Goal: Task Accomplishment & Management: Manage account settings

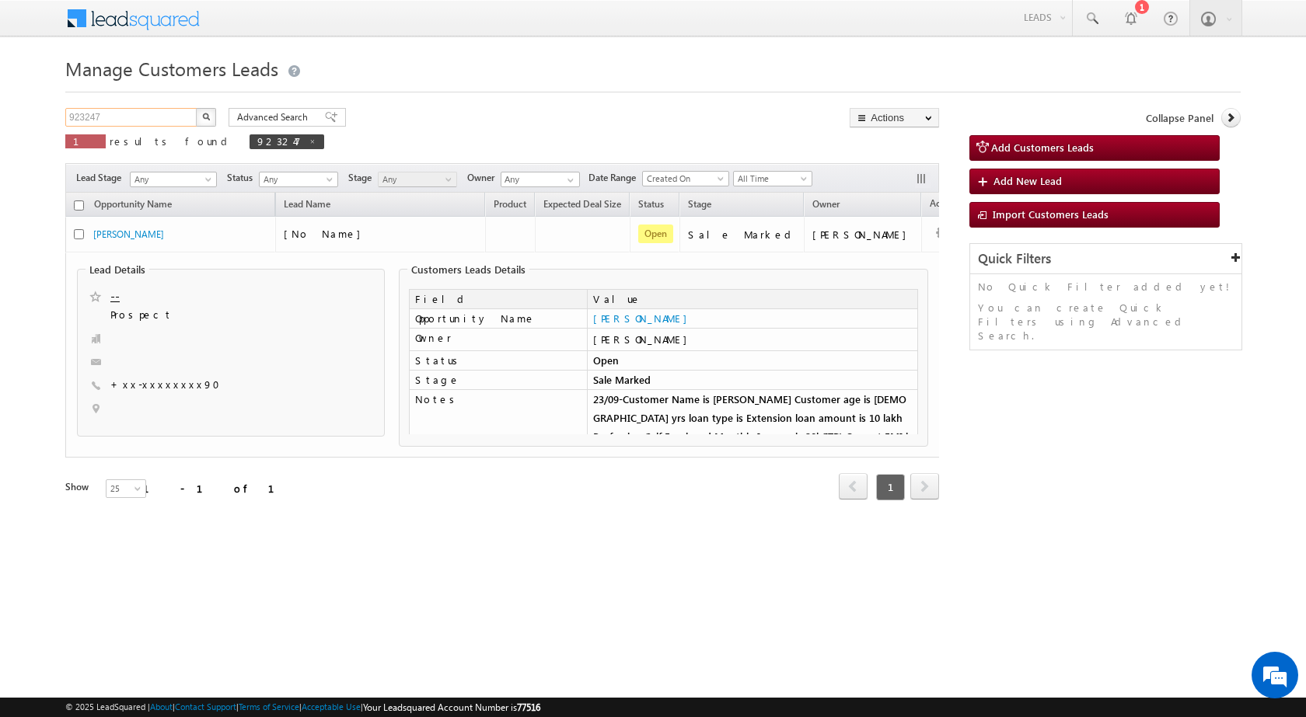
click at [89, 118] on input "923247" at bounding box center [131, 117] width 133 height 19
paste input "5021"
type input "925021"
click at [213, 111] on button "button" at bounding box center [206, 117] width 20 height 19
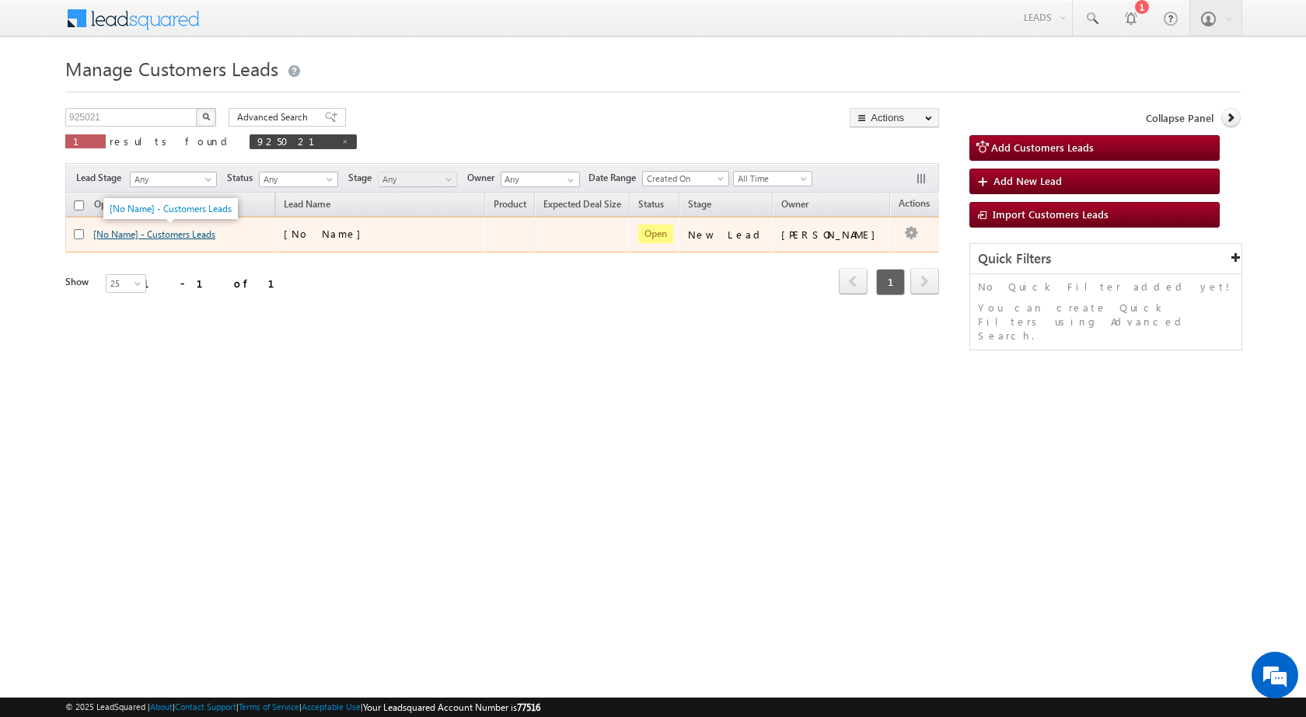
click at [178, 232] on link "[No Name] - Customers Leads" at bounding box center [154, 235] width 122 height 12
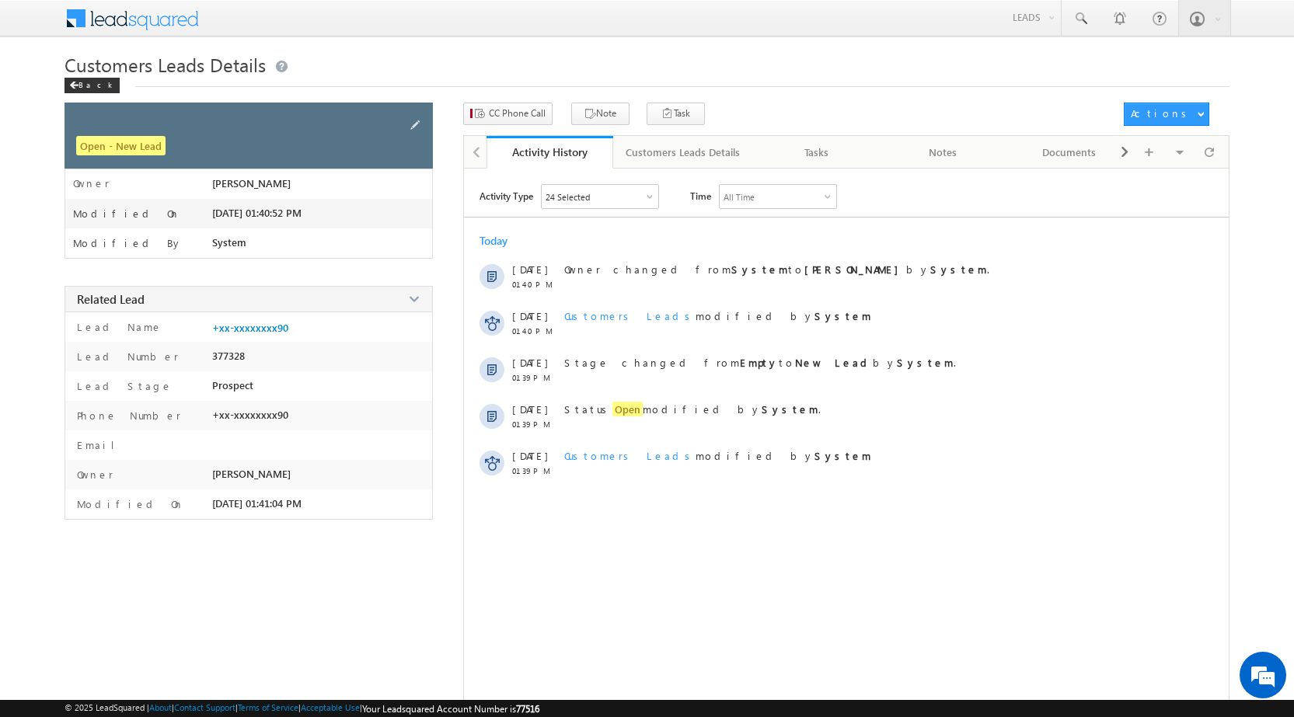
click at [407, 115] on div at bounding box center [416, 125] width 19 height 22
click at [416, 128] on span at bounding box center [415, 125] width 17 height 17
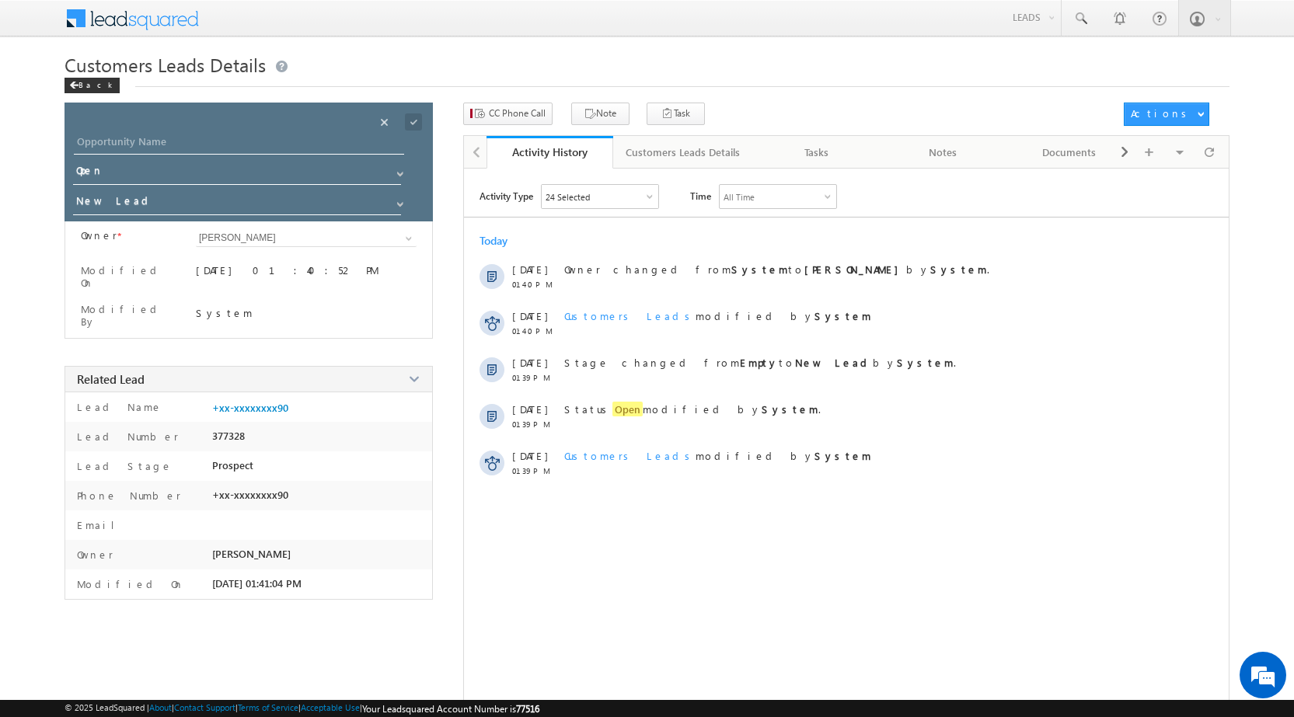
click at [193, 129] on div "Opportunity Name * Opportunity Name * Status * Status * Open Won Lost *" at bounding box center [249, 162] width 368 height 119
click at [195, 131] on div "Opportunity Name * Opportunity Name * Status * Status * Open Won Lost *" at bounding box center [249, 162] width 368 height 119
drag, startPoint x: 197, startPoint y: 134, endPoint x: 202, endPoint y: 152, distance: 18.5
click at [198, 139] on input "Opportunity Name" at bounding box center [239, 144] width 330 height 22
paste input "KINDAR RAMSAHAY"
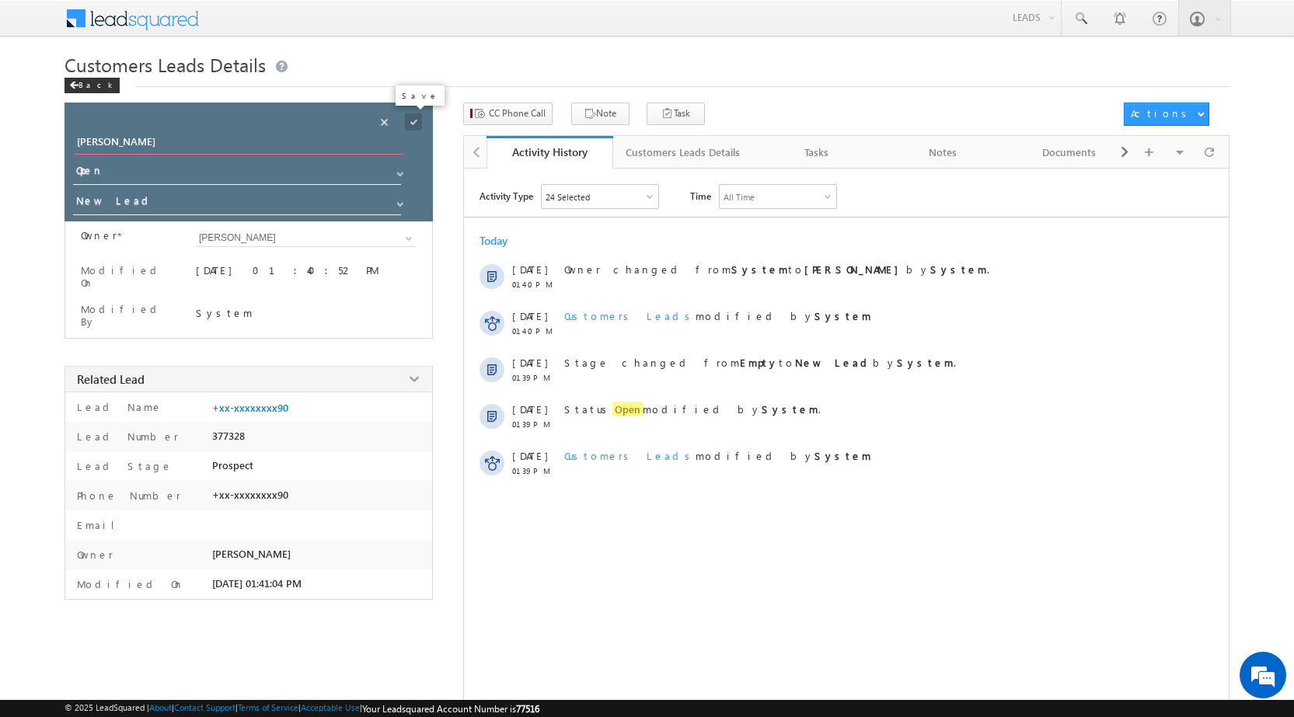
type input "KINDAR RAMSAHAY"
click at [417, 120] on span at bounding box center [413, 121] width 17 height 17
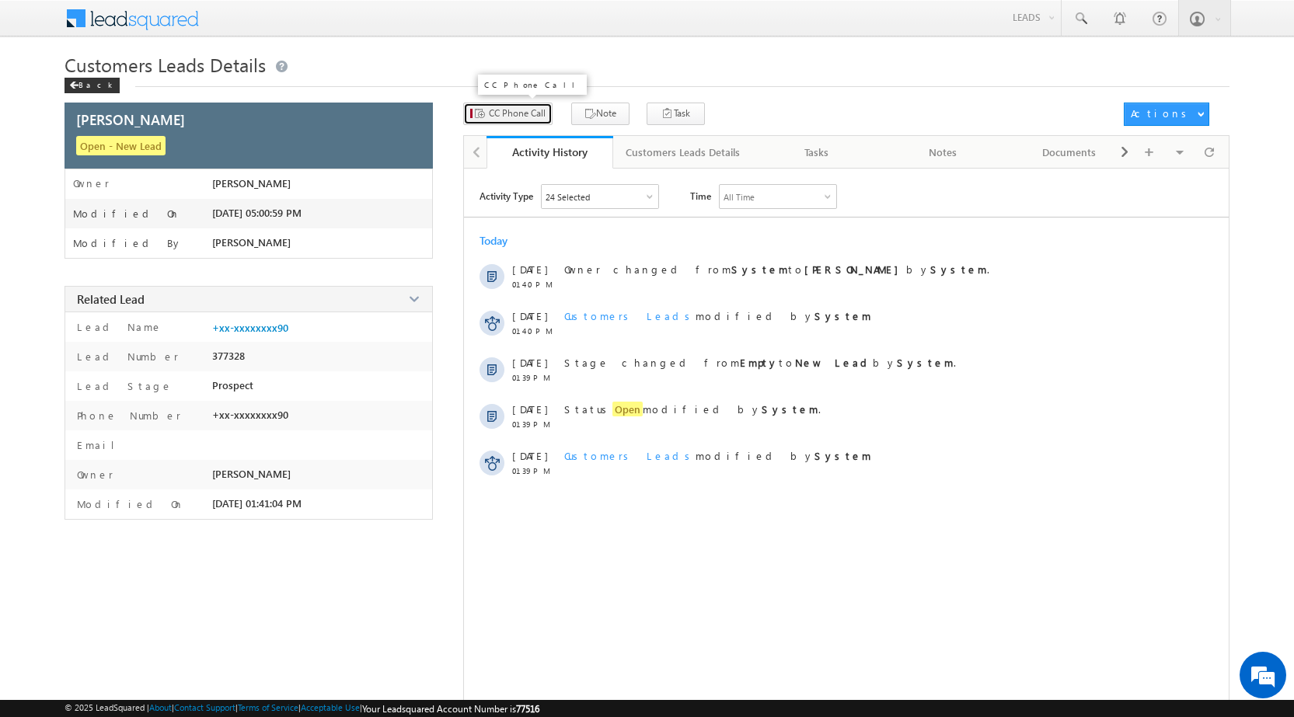
click at [518, 113] on span "CC Phone Call" at bounding box center [517, 113] width 57 height 14
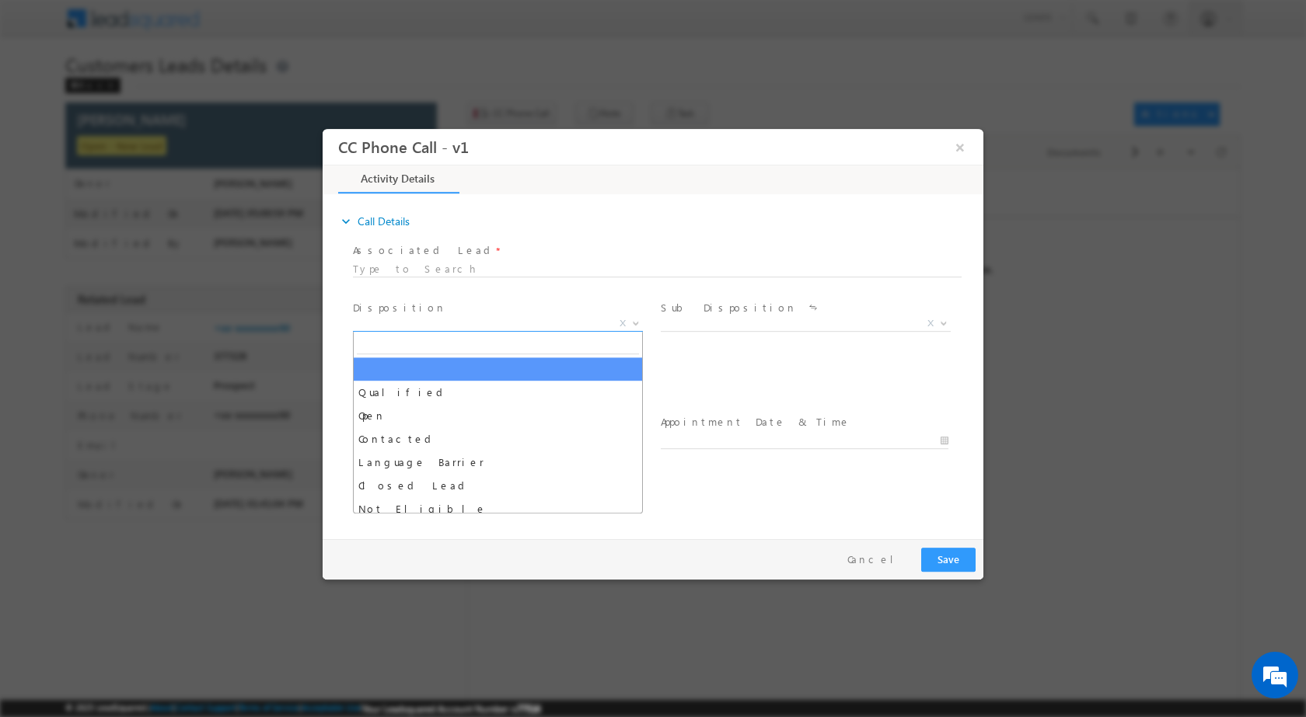
click at [632, 317] on span at bounding box center [634, 322] width 16 height 20
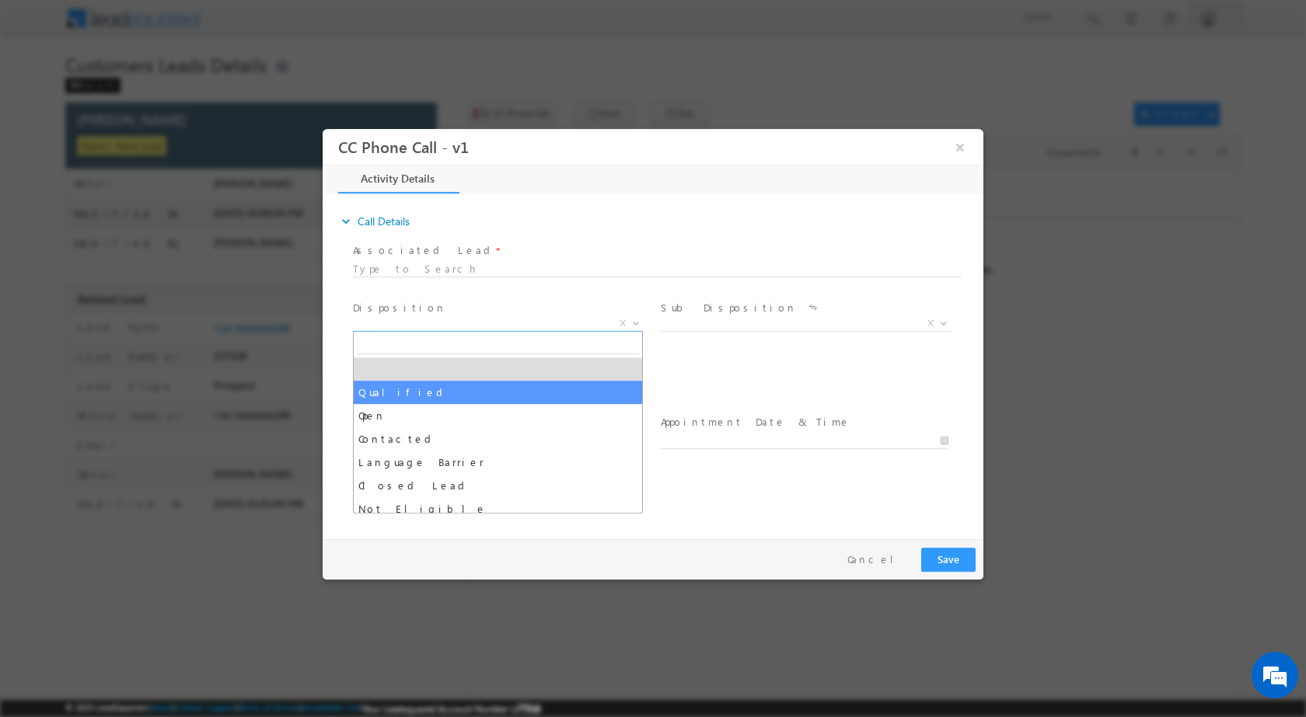
drag, startPoint x: 376, startPoint y: 391, endPoint x: 423, endPoint y: 386, distance: 47.0
select select "Qualified"
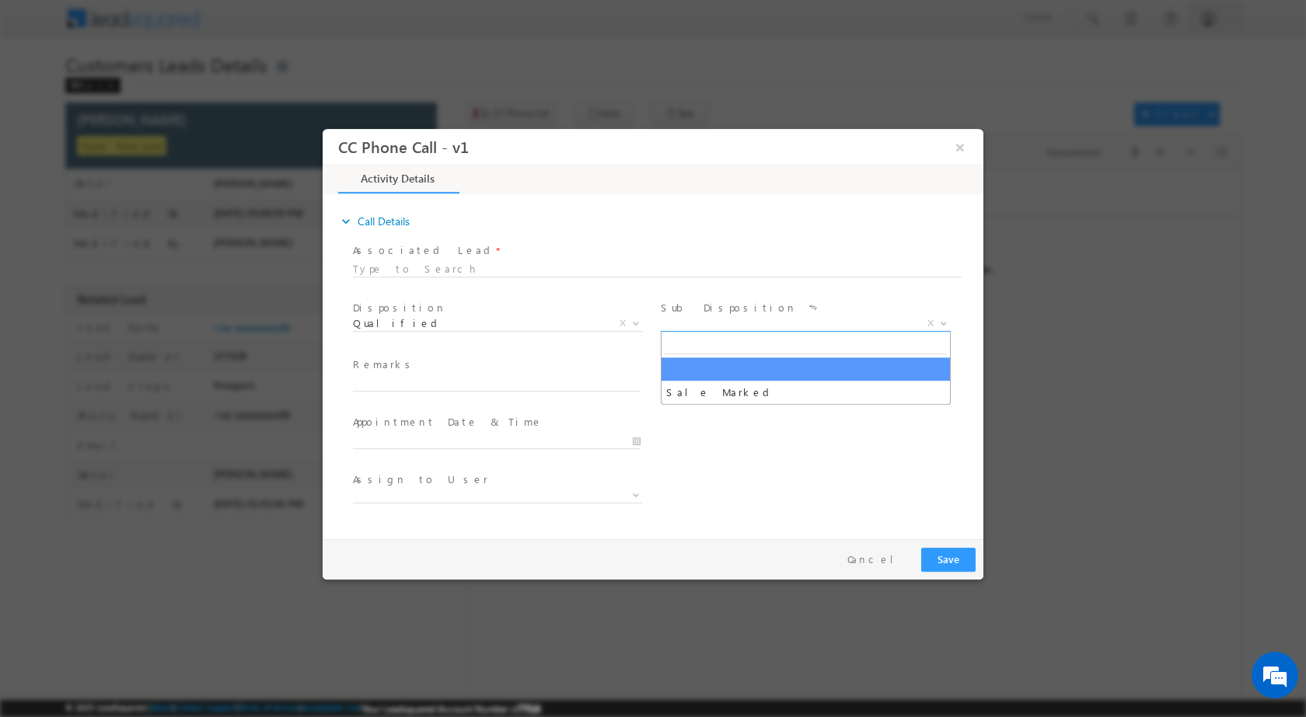
click at [944, 321] on b at bounding box center [943, 321] width 9 height 5
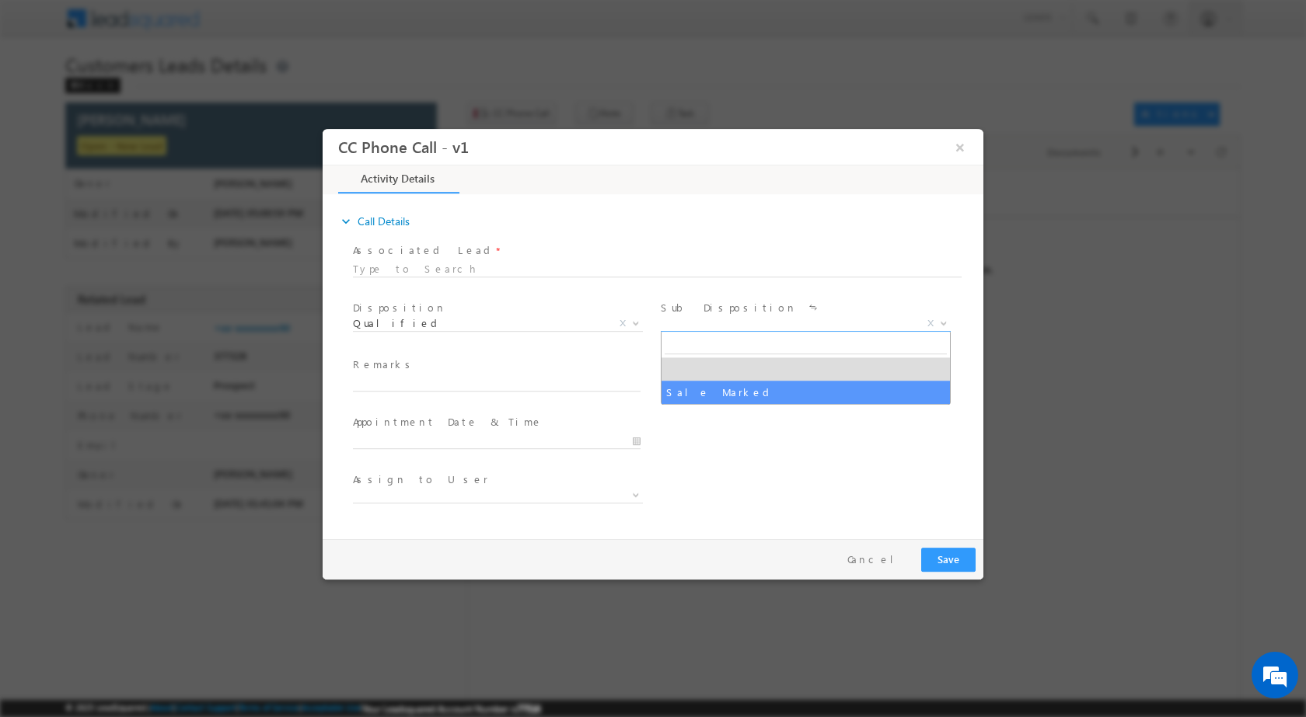
select select "Sale Marked"
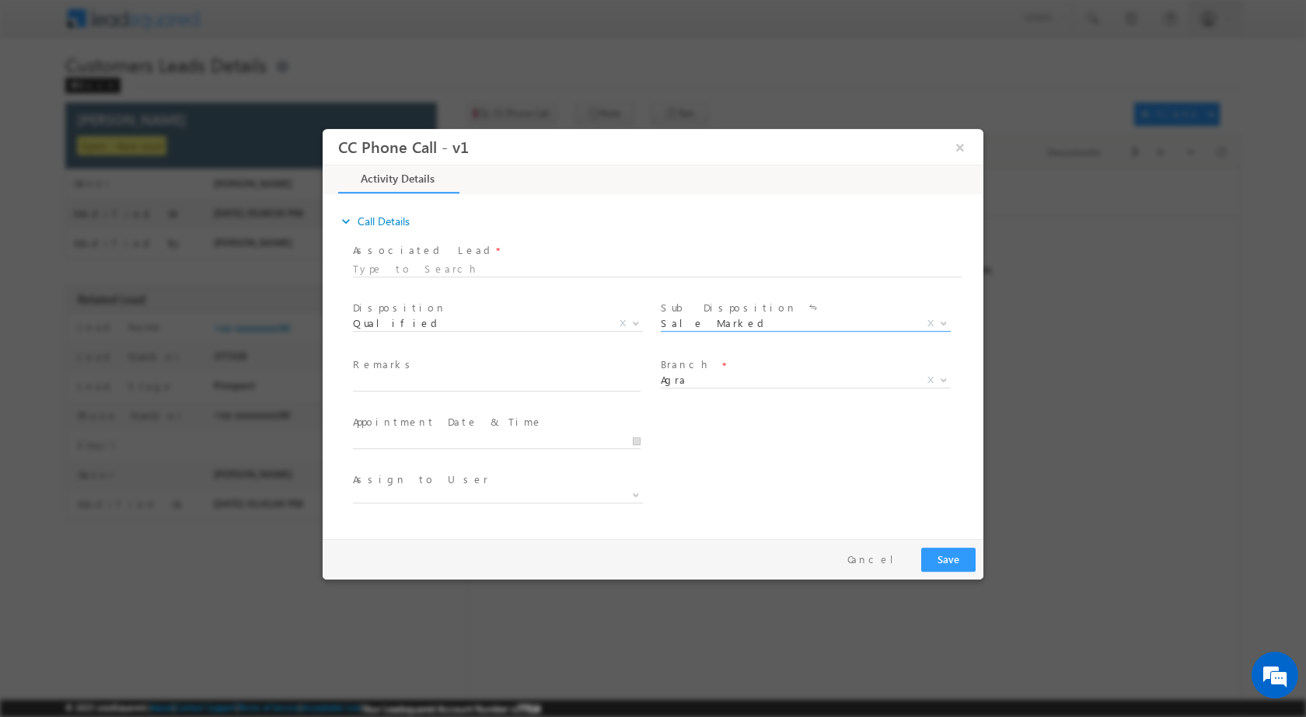
click at [644, 436] on div at bounding box center [504, 440] width 302 height 19
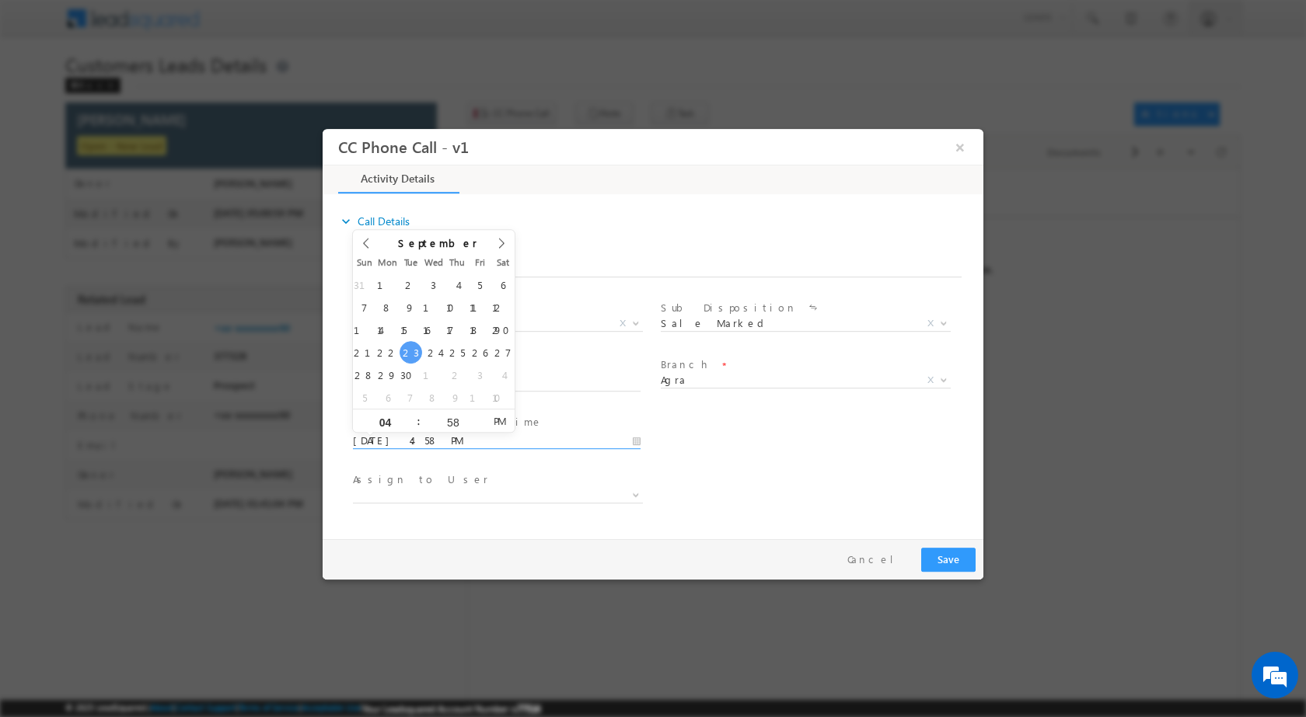
click at [637, 438] on input "09/23/2025 4:58 PM" at bounding box center [497, 441] width 288 height 16
type input "09/24/2025 4:58 PM"
type input "02"
type input "09/24/2025 2:58 PM"
click at [445, 422] on input "58" at bounding box center [453, 422] width 65 height 10
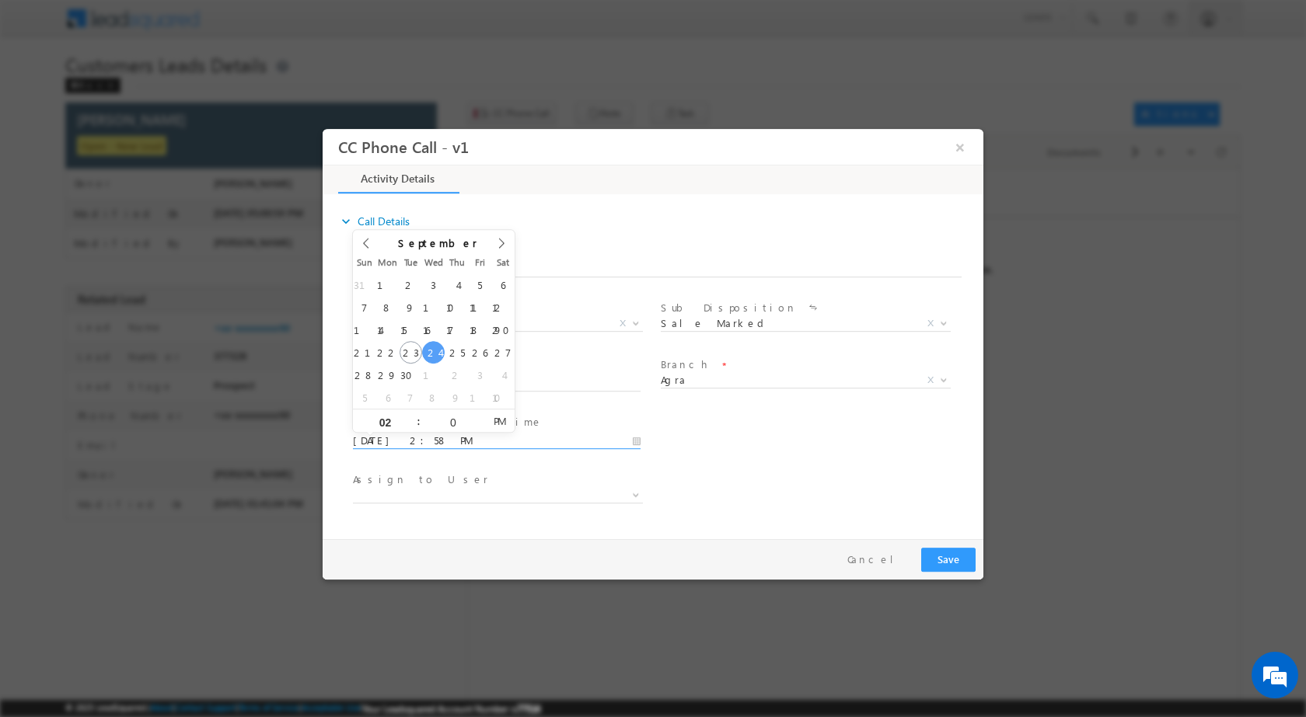
type input "00"
type input "09/24/2025 2:00 PM"
click at [822, 421] on div "User Branch * Appointment Date & Time * 09/24/2025 2:00 PM" at bounding box center [666, 439] width 633 height 58
click at [633, 489] on span at bounding box center [634, 494] width 16 height 20
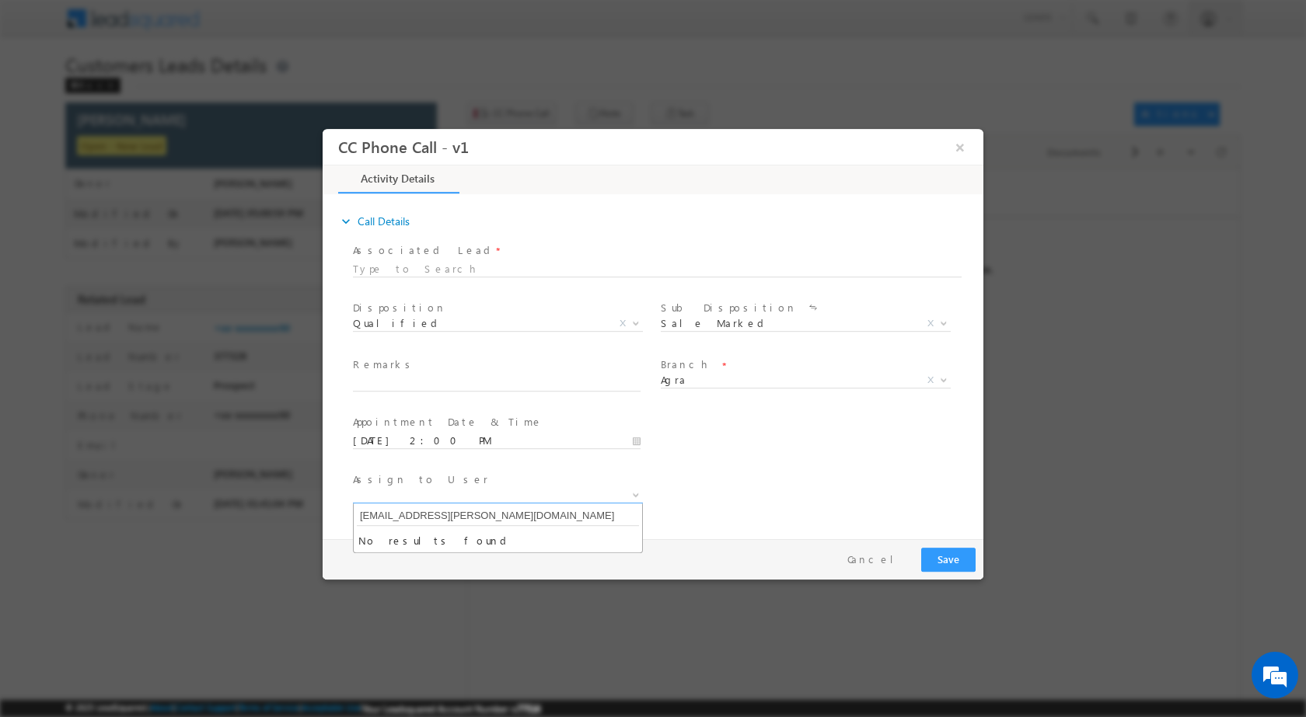
type input "sani.tomar@sgrlimited.in"
click at [443, 391] on span at bounding box center [496, 398] width 287 height 17
click at [443, 376] on input "text" at bounding box center [497, 383] width 288 height 16
paste input "23/09-Customer name is KINDAR RAMSAHAY Customer age is 40 yrs loan type is Plot…"
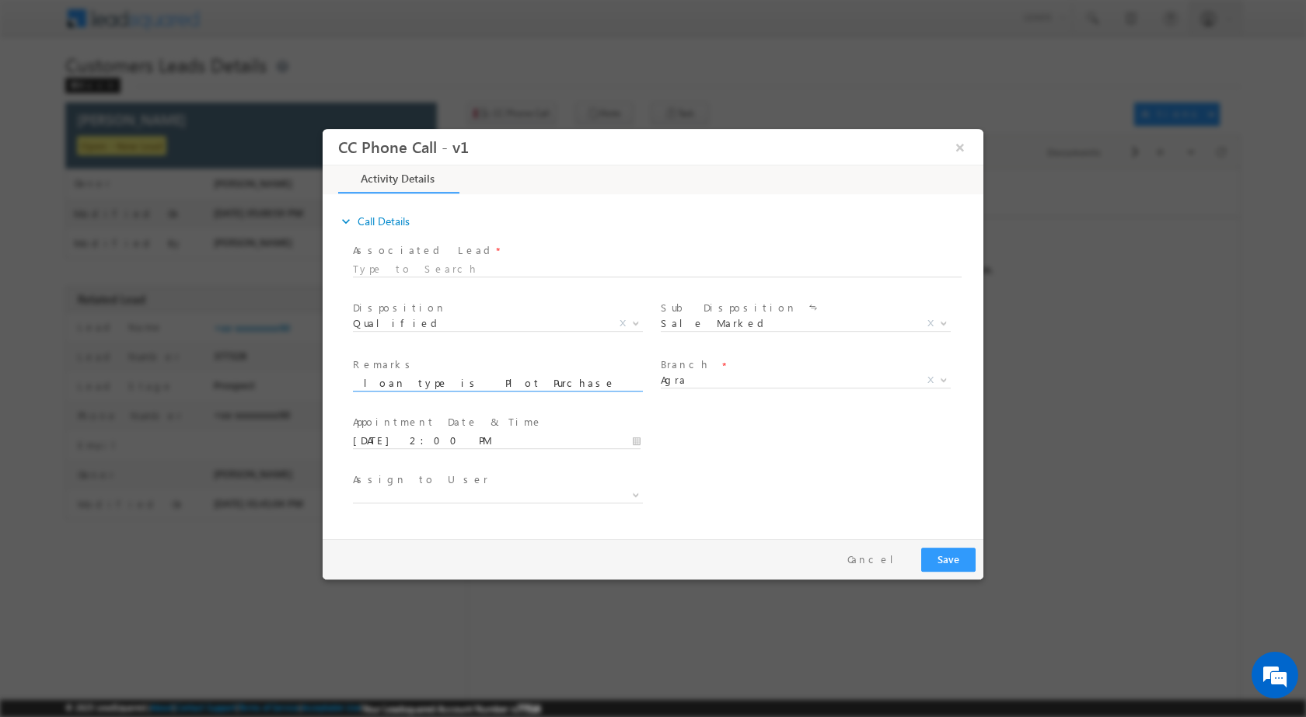
type input "23/09-Customer name is KINDAR RAMSAHAY Customer age is 40 yrs loan type is Plot…"
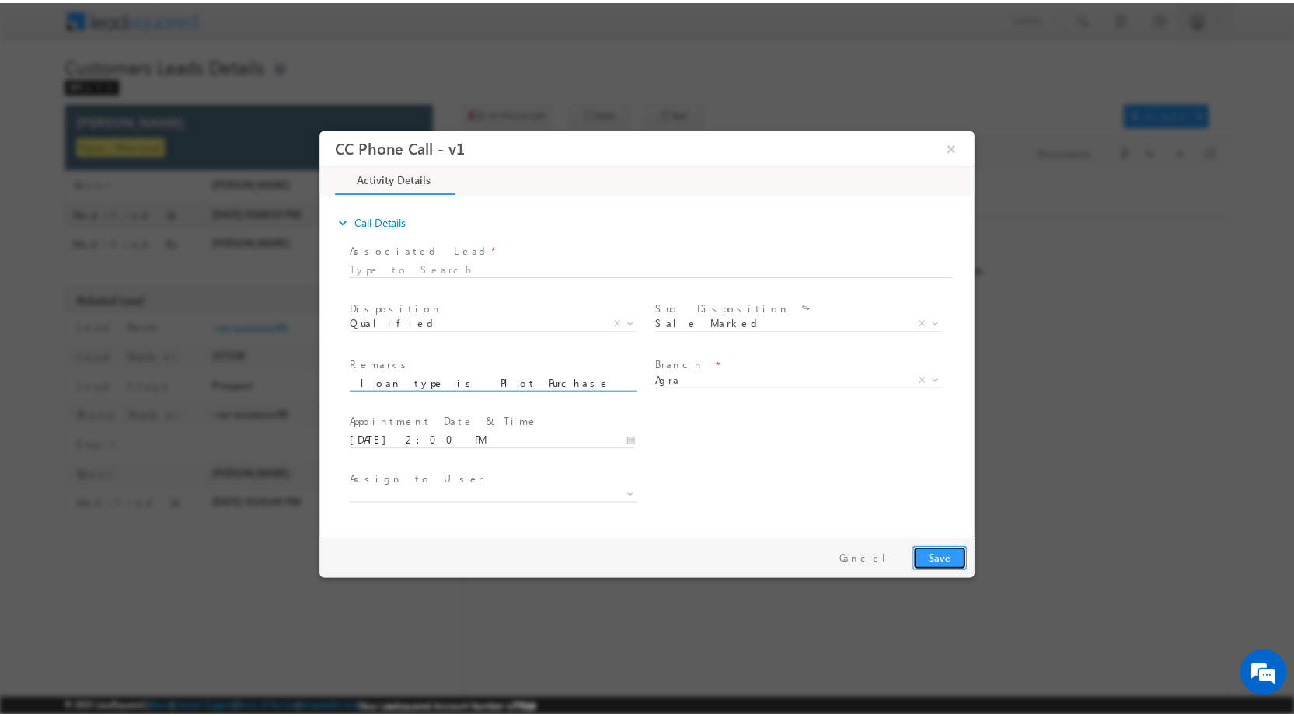
scroll to position [0, 0]
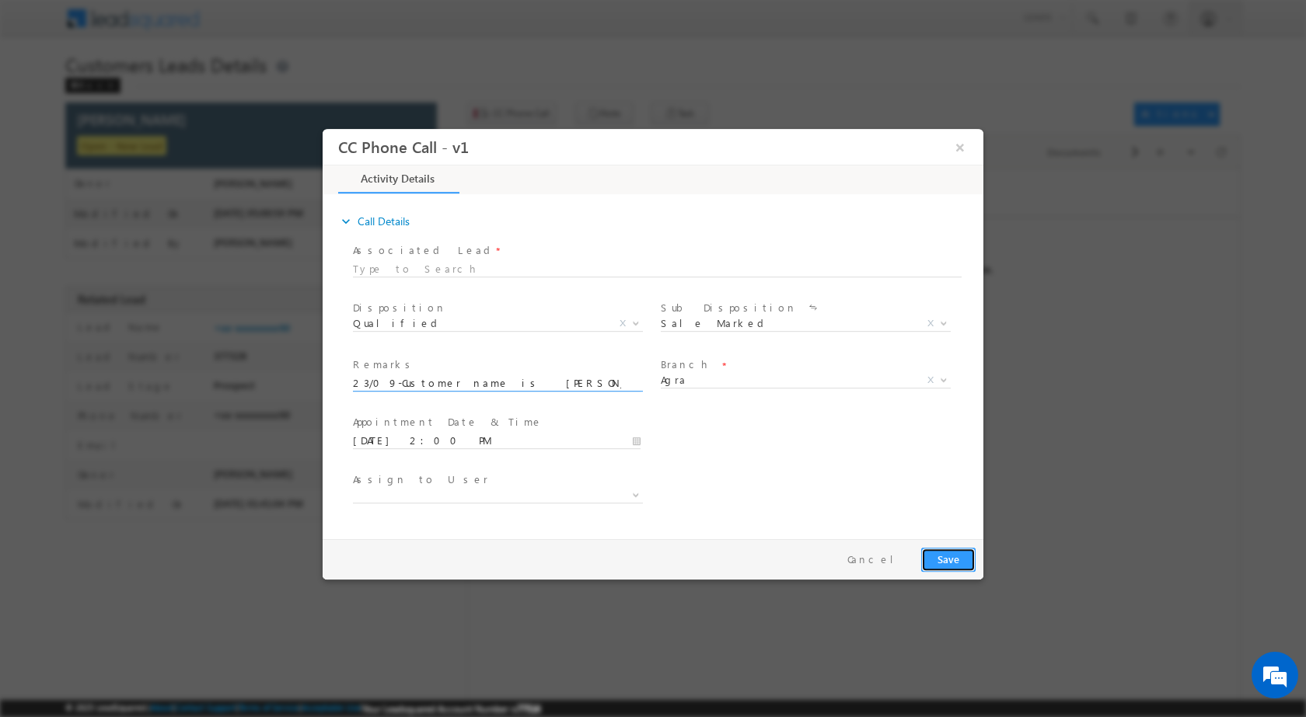
click at [943, 556] on button "Save" at bounding box center [948, 559] width 54 height 24
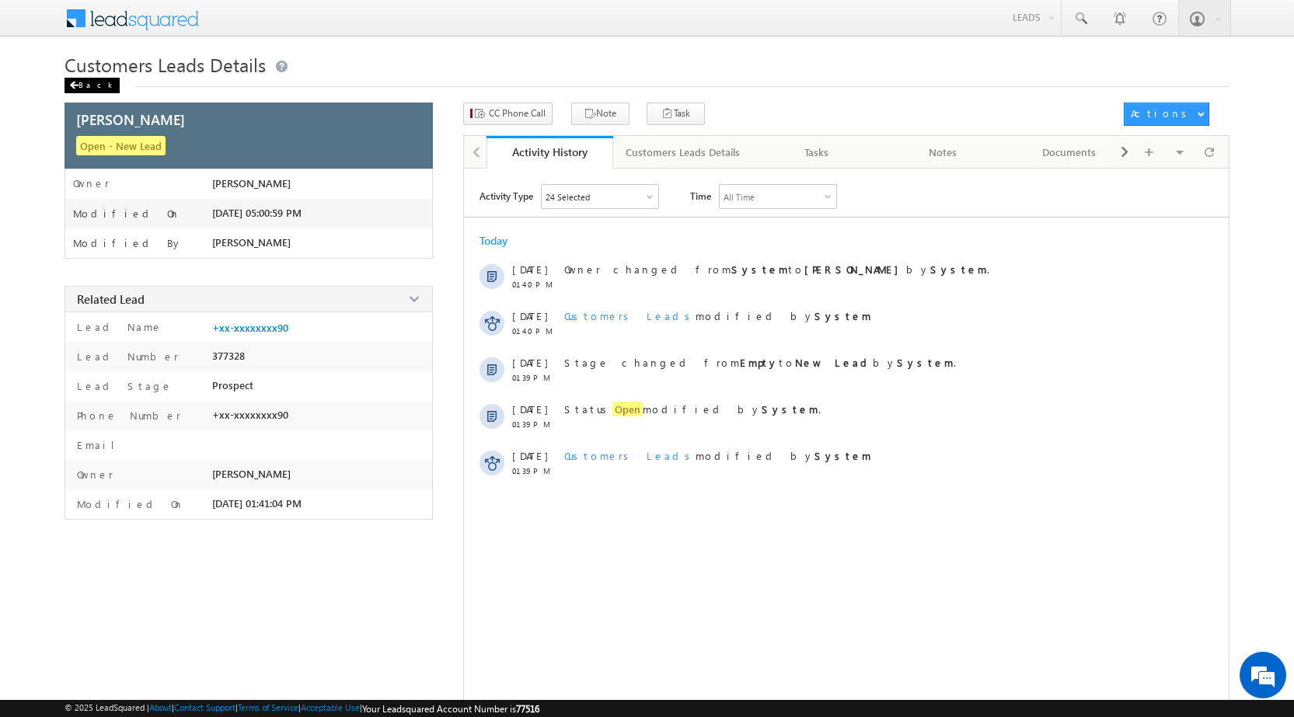
click at [94, 84] on div "Back" at bounding box center [92, 86] width 55 height 16
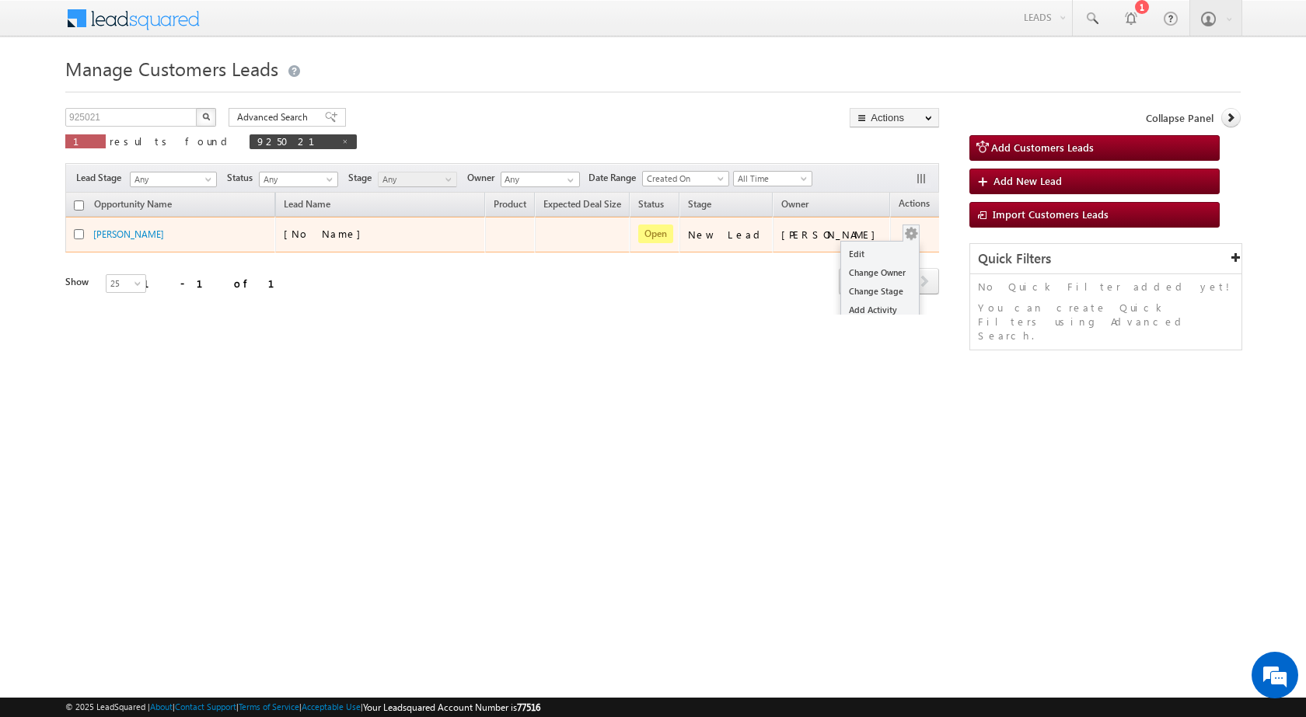
click at [899, 230] on div "Edit Change Owner Change Stage Add Activity Add Task Delete" at bounding box center [911, 235] width 25 height 20
click at [864, 246] on link "Edit" at bounding box center [880, 254] width 78 height 19
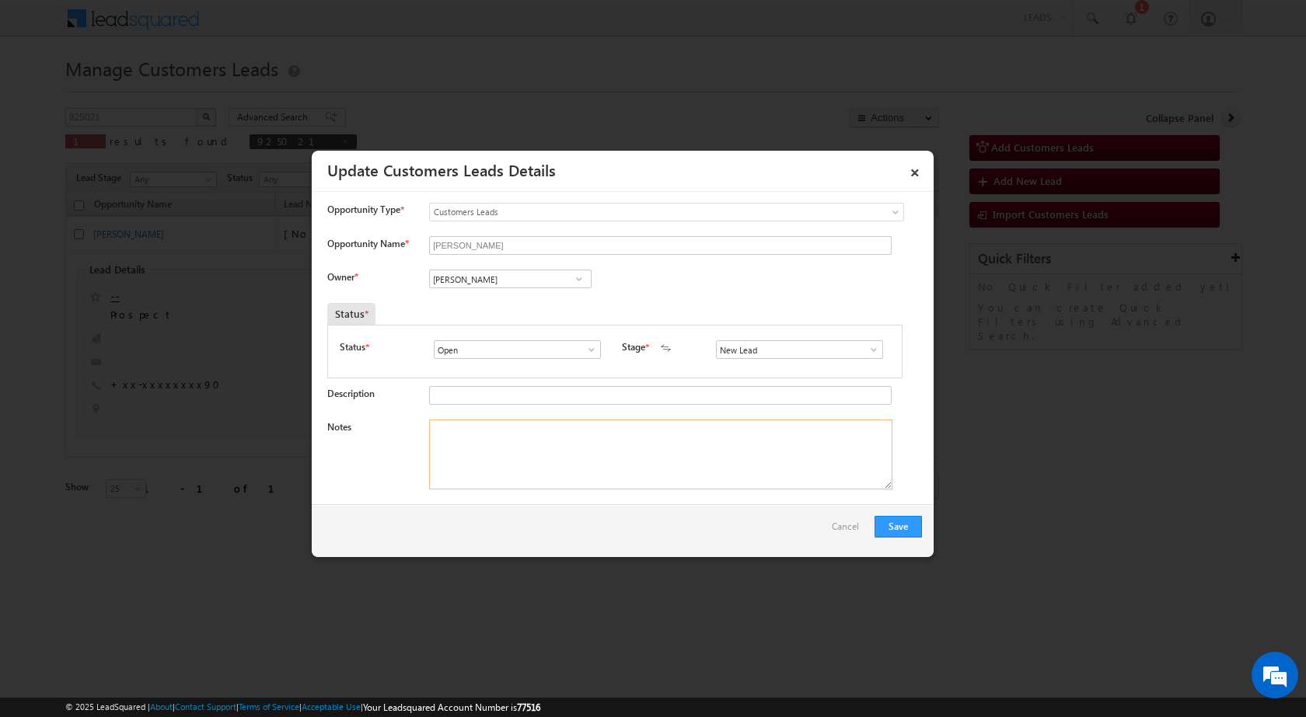
click at [508, 473] on textarea "Notes" at bounding box center [660, 455] width 463 height 70
paste textarea "23/09-Customer name is KINDAR RAMSAHAY Customer age is 40 yrs loan type is Plot…"
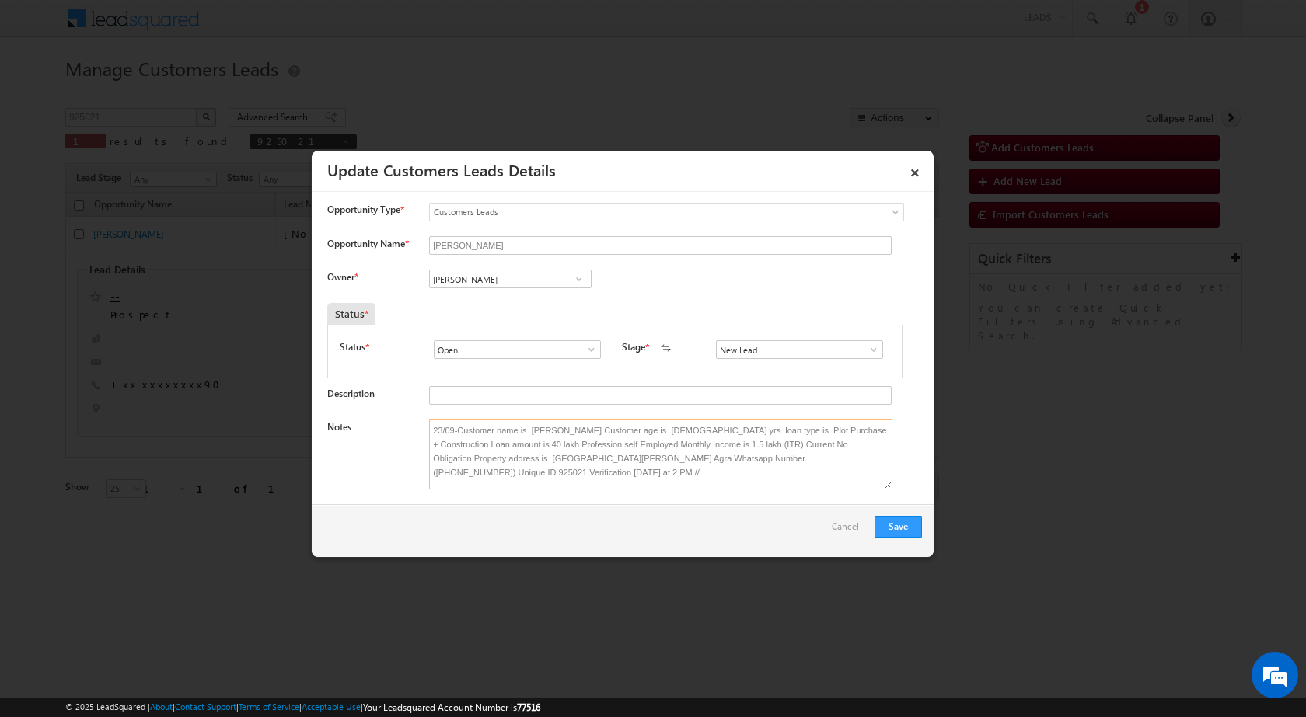
scroll to position [3, 0]
type textarea "23/09-Customer name is KINDAR RAMSAHAY Customer age is 40 yrs loan type is Plot…"
click at [576, 270] on input "[PERSON_NAME]" at bounding box center [510, 279] width 162 height 19
click at [580, 285] on span at bounding box center [579, 279] width 16 height 12
click at [579, 275] on span at bounding box center [579, 279] width 16 height 12
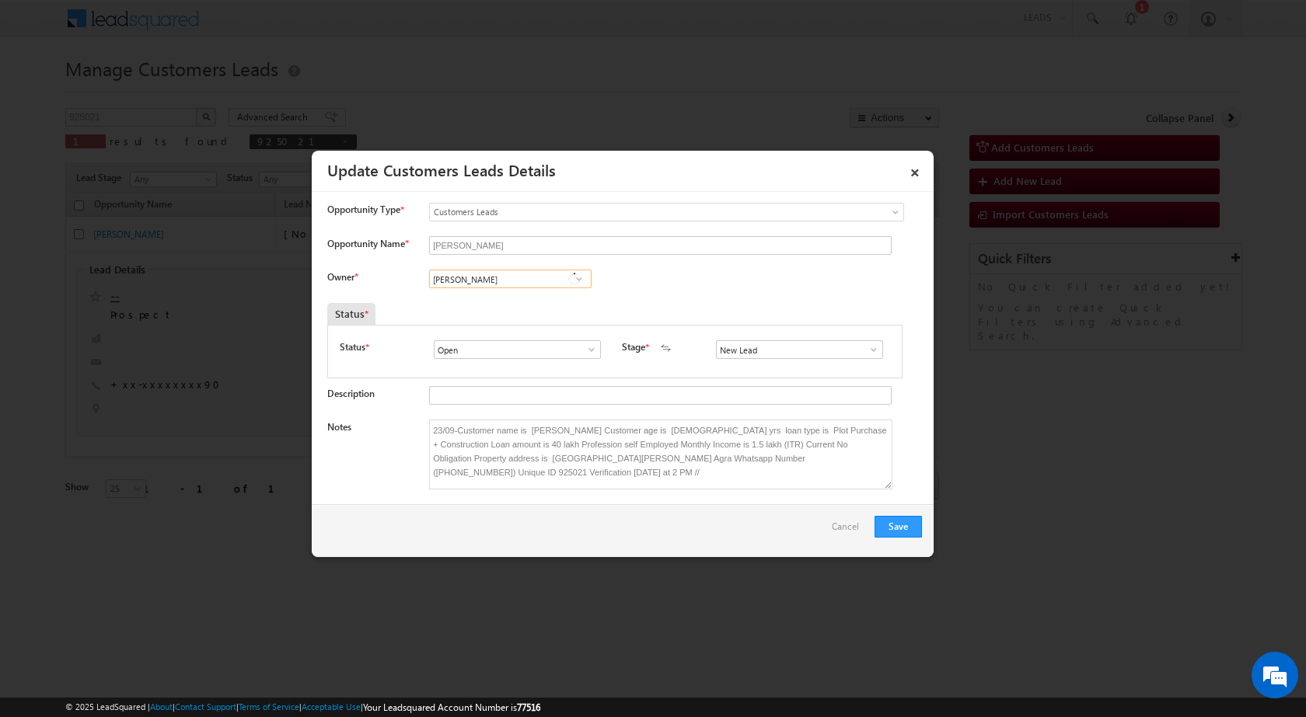
paste input "sani.tomar@sgrlimited.in"
click at [496, 304] on span "sani.tomar@sgrlimited.in" at bounding box center [505, 310] width 140 height 12
type input "Sani Tomar"
click at [875, 516] on button "Save" at bounding box center [897, 527] width 47 height 22
